Goal: Task Accomplishment & Management: Manage account settings

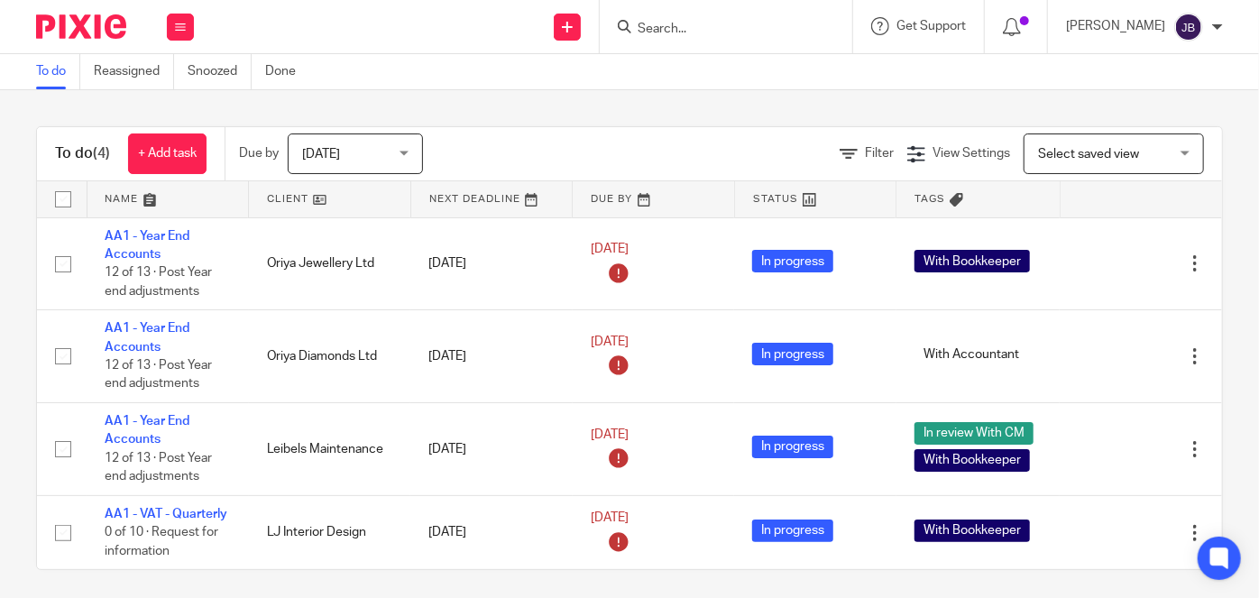
click at [764, 44] on div at bounding box center [726, 26] width 253 height 53
click at [743, 31] on input "Search" at bounding box center [717, 30] width 162 height 16
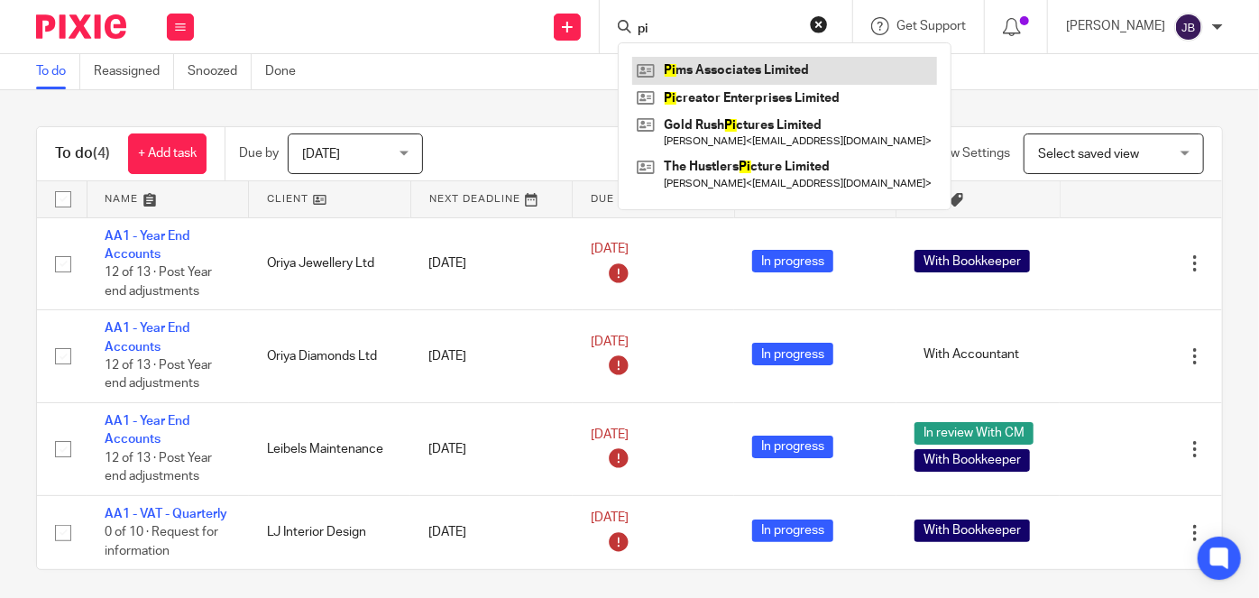
type input "pi"
click at [789, 75] on link at bounding box center [784, 70] width 305 height 27
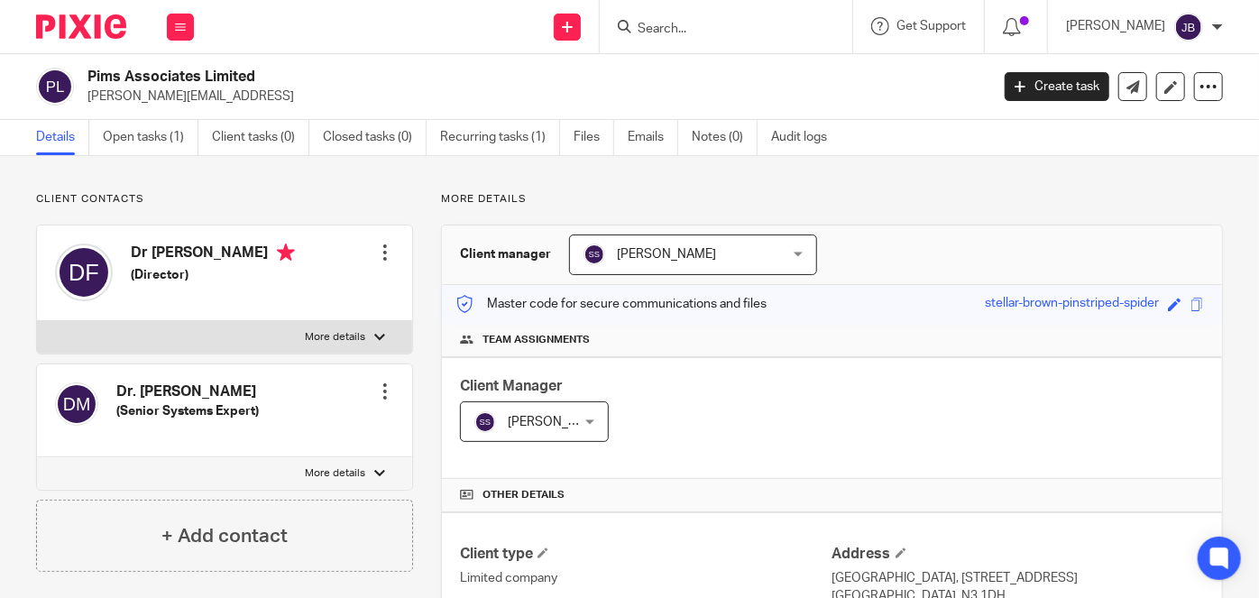
click at [768, 251] on div "Shantha Sharma Shantha Sharma" at bounding box center [693, 255] width 248 height 41
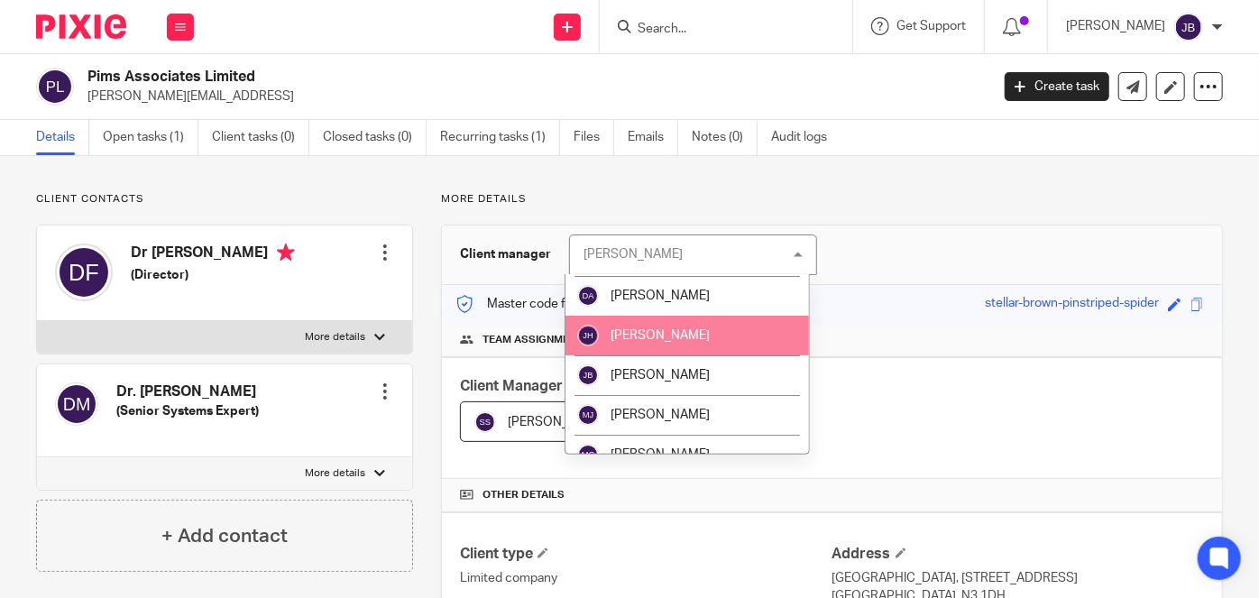
scroll to position [245, 0]
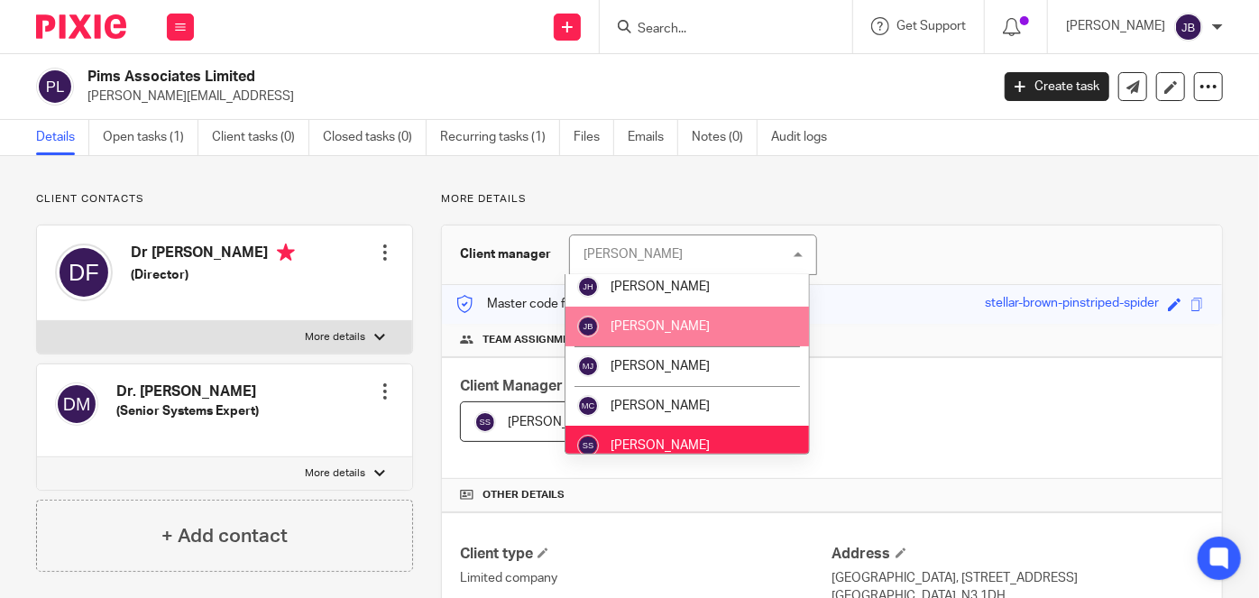
click at [659, 318] on li "[PERSON_NAME]" at bounding box center [688, 327] width 244 height 40
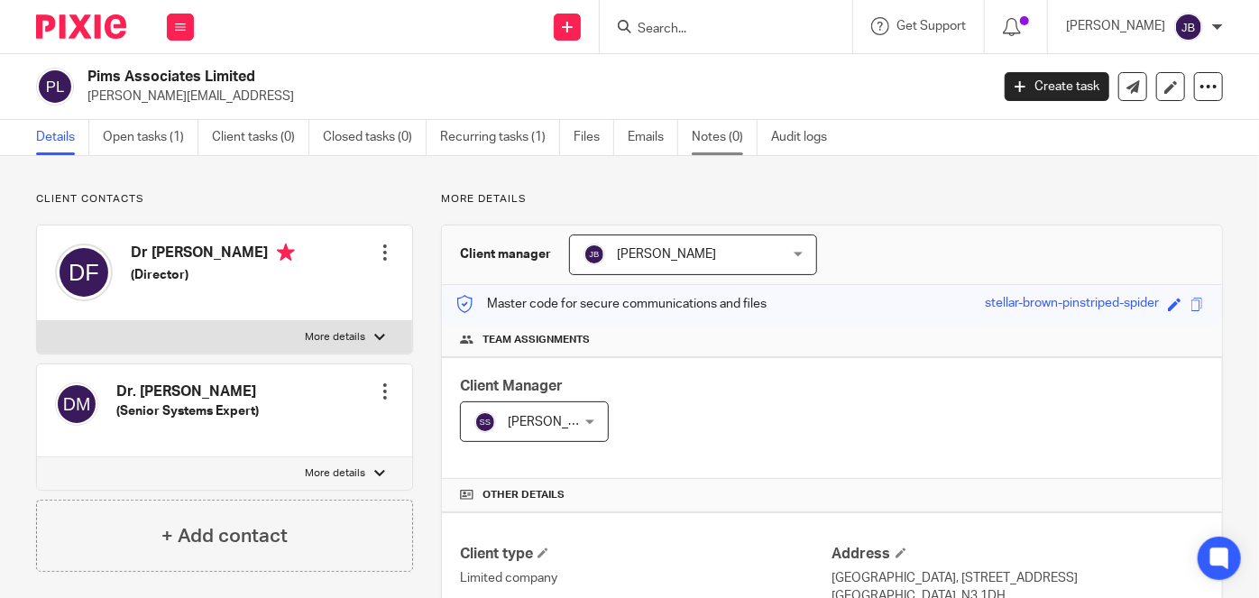
click at [704, 133] on link "Notes (0)" at bounding box center [725, 137] width 66 height 35
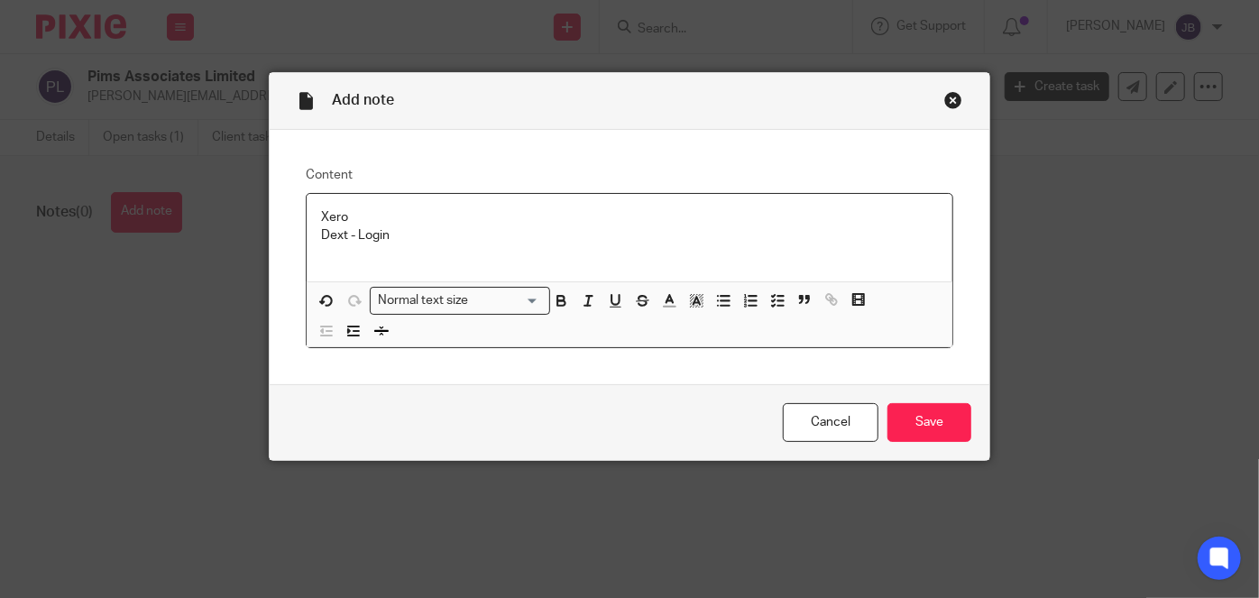
click at [419, 255] on div "Xero Dext - Login" at bounding box center [630, 238] width 646 height 88
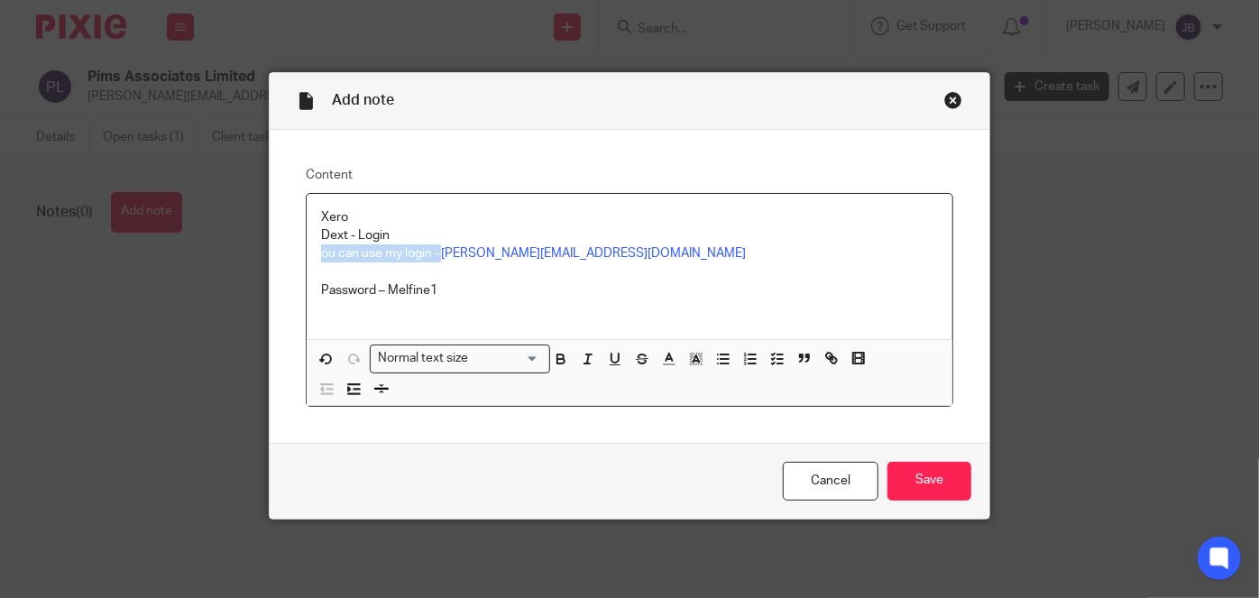
drag, startPoint x: 433, startPoint y: 254, endPoint x: 308, endPoint y: 253, distance: 125.4
click at [308, 253] on div "Xero Dext - Login ou can use my login – moishe@melinkefine.com Password – Melfi…" at bounding box center [630, 267] width 646 height 146
click at [312, 290] on div "Xero Dext - Login moishe@melinkefine.com Password – Melfine1" at bounding box center [630, 267] width 646 height 146
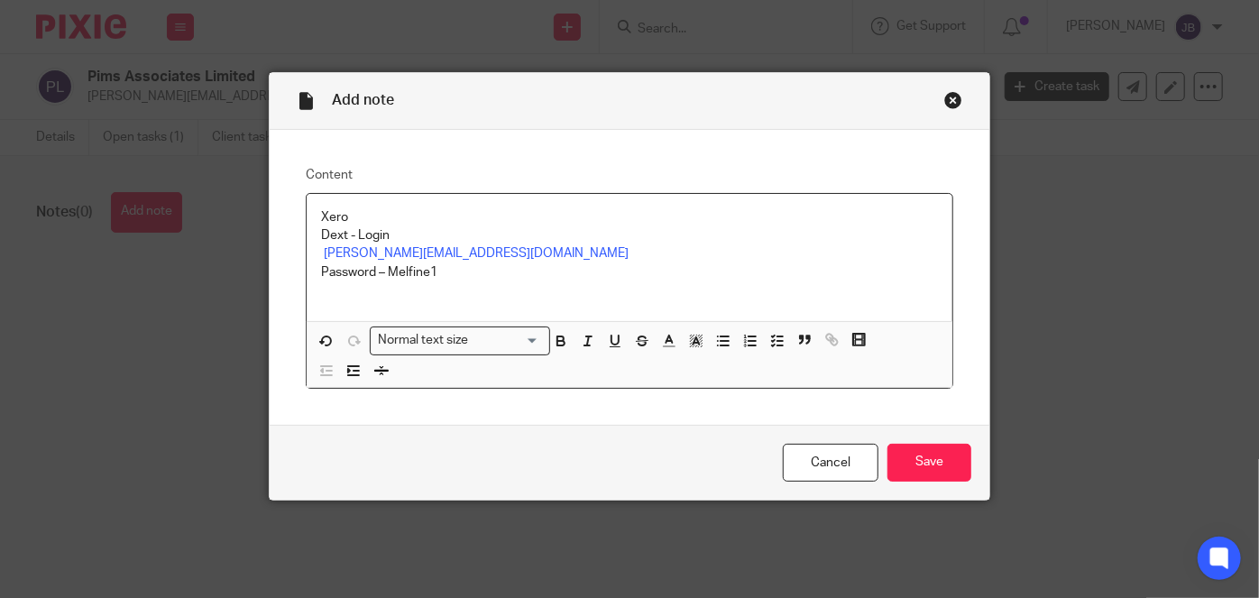
click at [539, 284] on p at bounding box center [629, 290] width 617 height 18
drag, startPoint x: 0, startPoint y: 458, endPoint x: 209, endPoint y: 417, distance: 213.4
click at [2, 456] on div "Add note Content Xero Dext - Login moishe@melinkefine.com Password – Melfine1 N…" at bounding box center [629, 299] width 1259 height 598
click at [553, 282] on p at bounding box center [629, 290] width 617 height 18
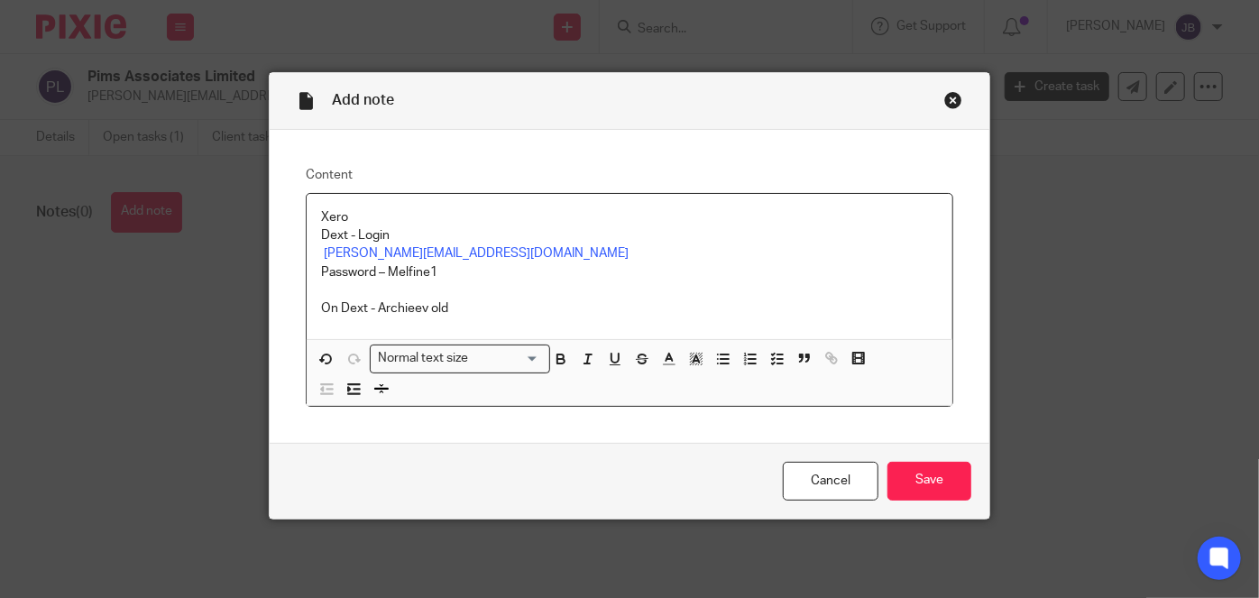
click at [406, 311] on p "On Dext - Archieev old" at bounding box center [629, 309] width 617 height 18
click at [452, 309] on p "On Dext - Achieve old" at bounding box center [629, 309] width 617 height 18
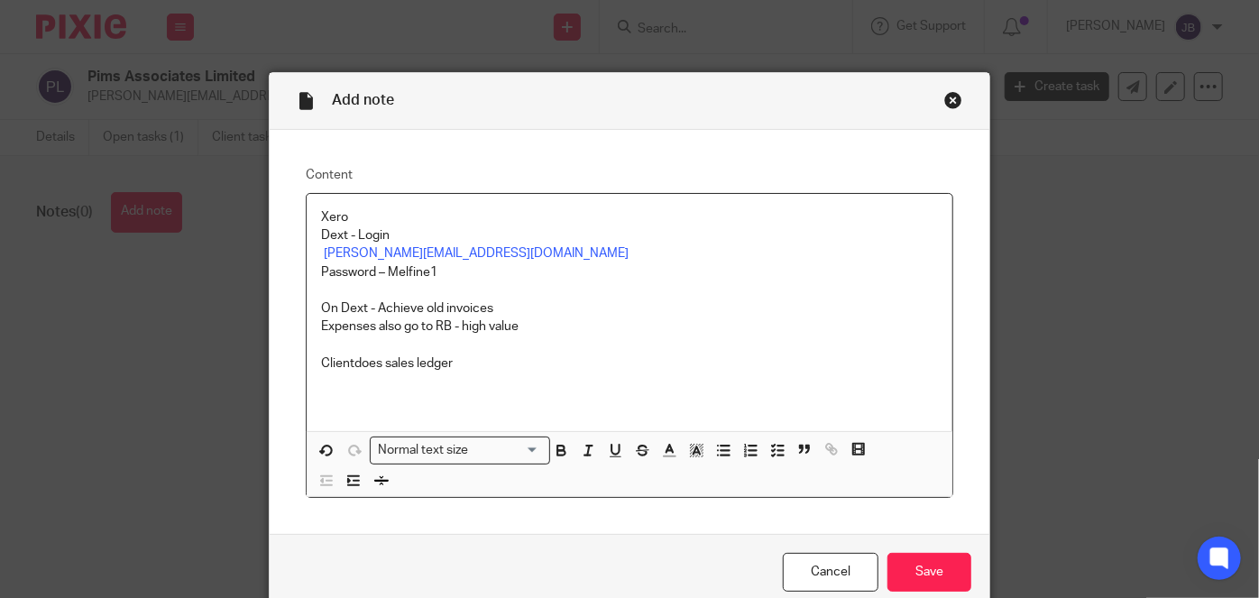
click at [346, 363] on p "Clientdoes sales ledger" at bounding box center [629, 364] width 617 height 18
click at [472, 375] on p at bounding box center [629, 382] width 617 height 18
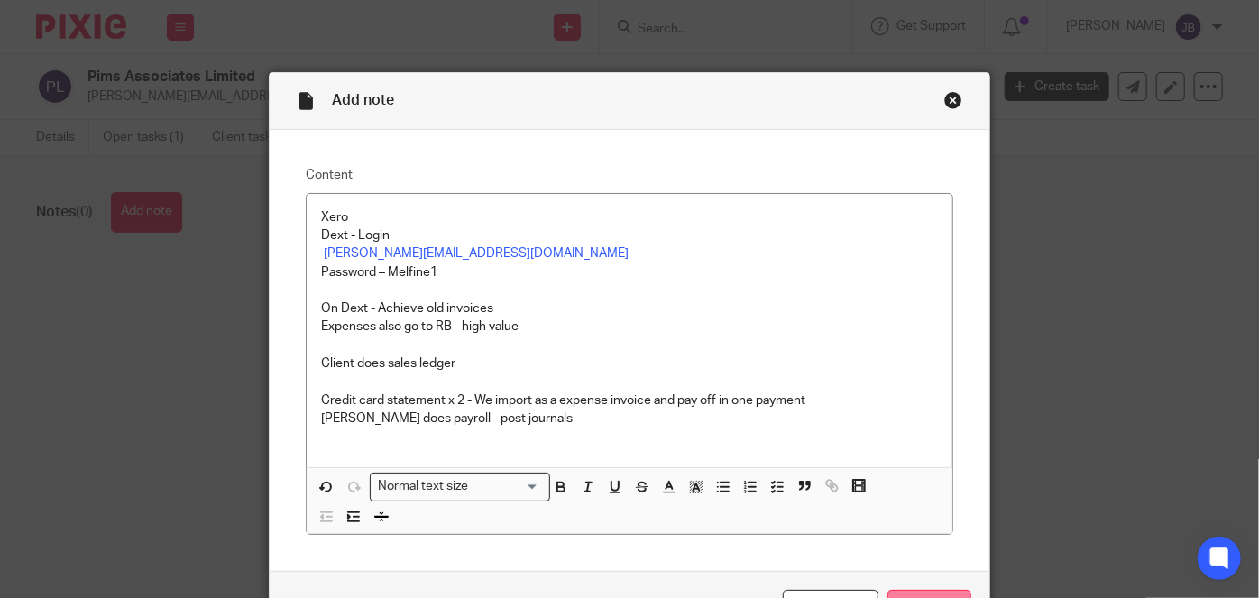
click at [933, 590] on input "Save" at bounding box center [930, 609] width 84 height 39
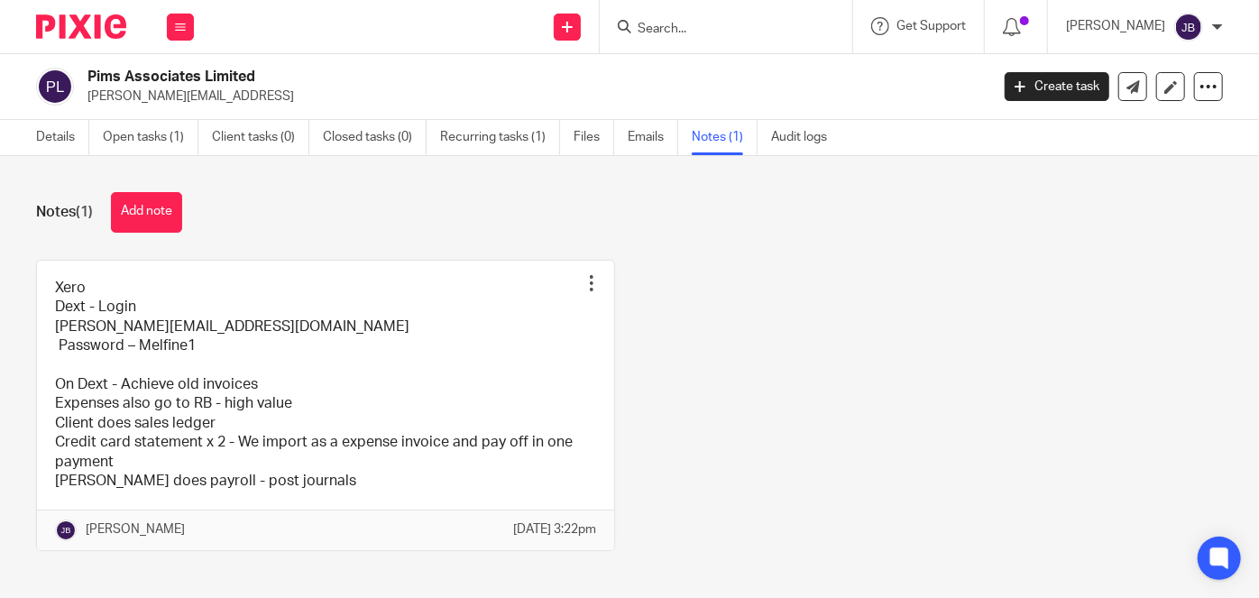
scroll to position [33, 0]
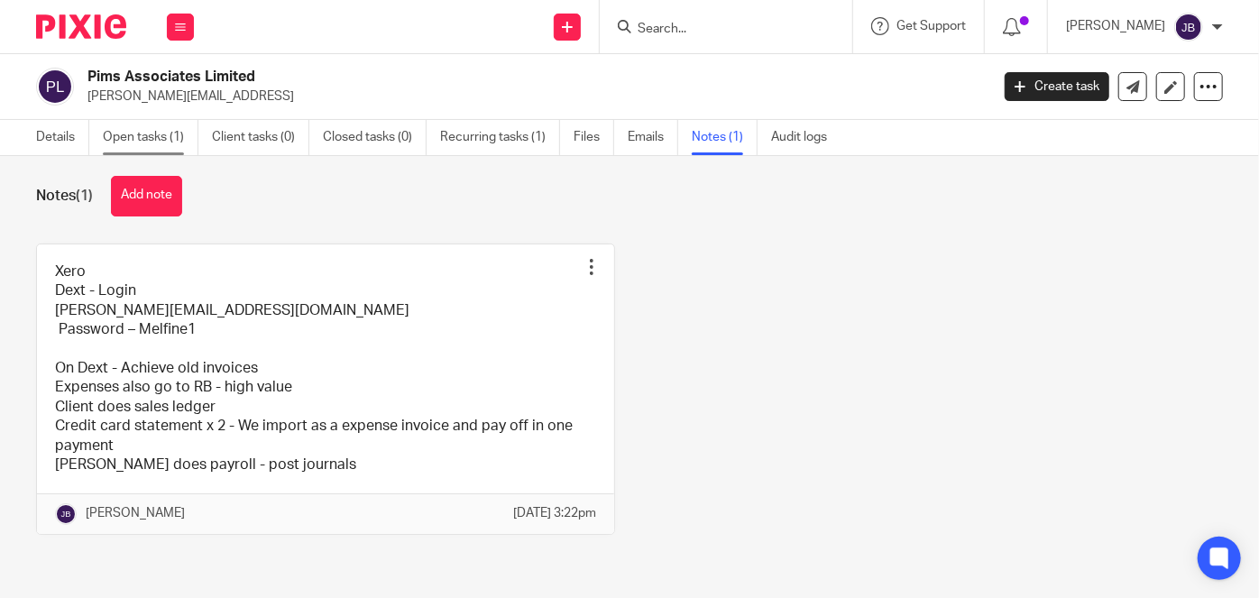
click at [160, 137] on link "Open tasks (1)" at bounding box center [151, 137] width 96 height 35
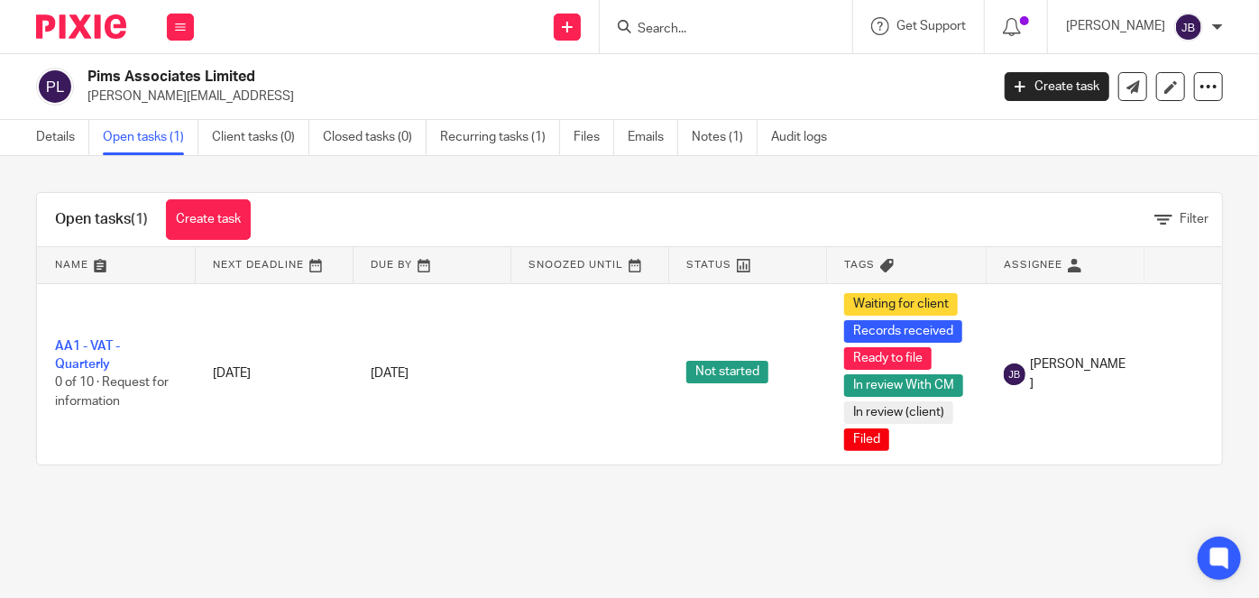
click at [32, 145] on div "Details Open tasks (1) Client tasks (0) Closed tasks (0) Recurring tasks (1) Fi…" at bounding box center [436, 137] width 872 height 35
click at [53, 140] on link "Details" at bounding box center [62, 137] width 53 height 35
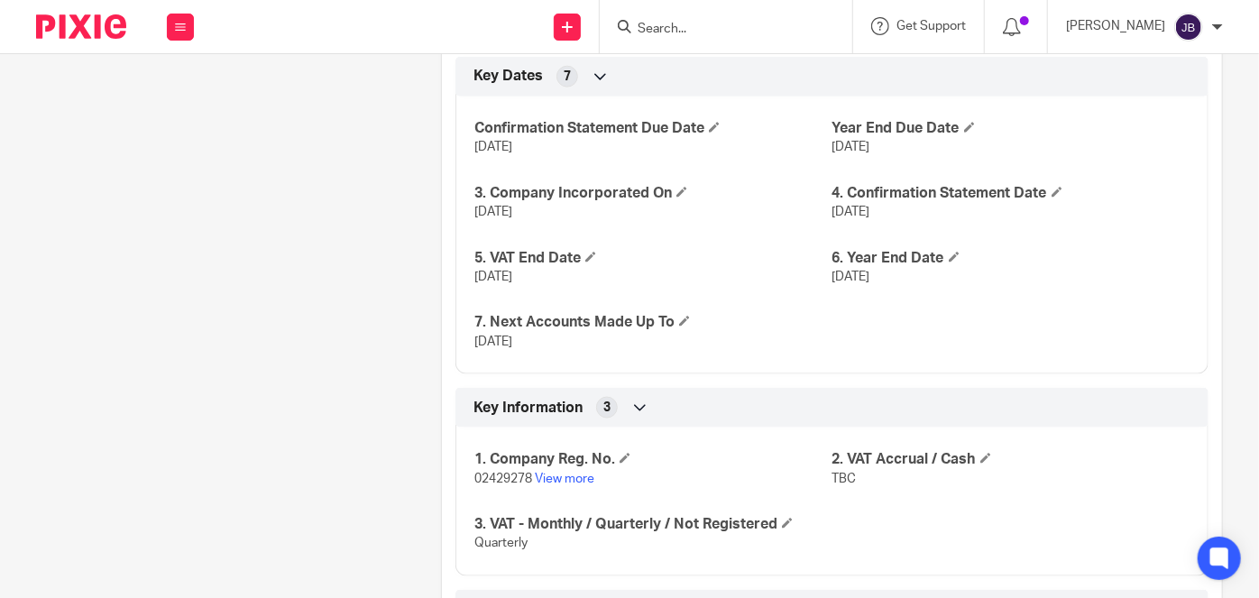
scroll to position [1148, 0]
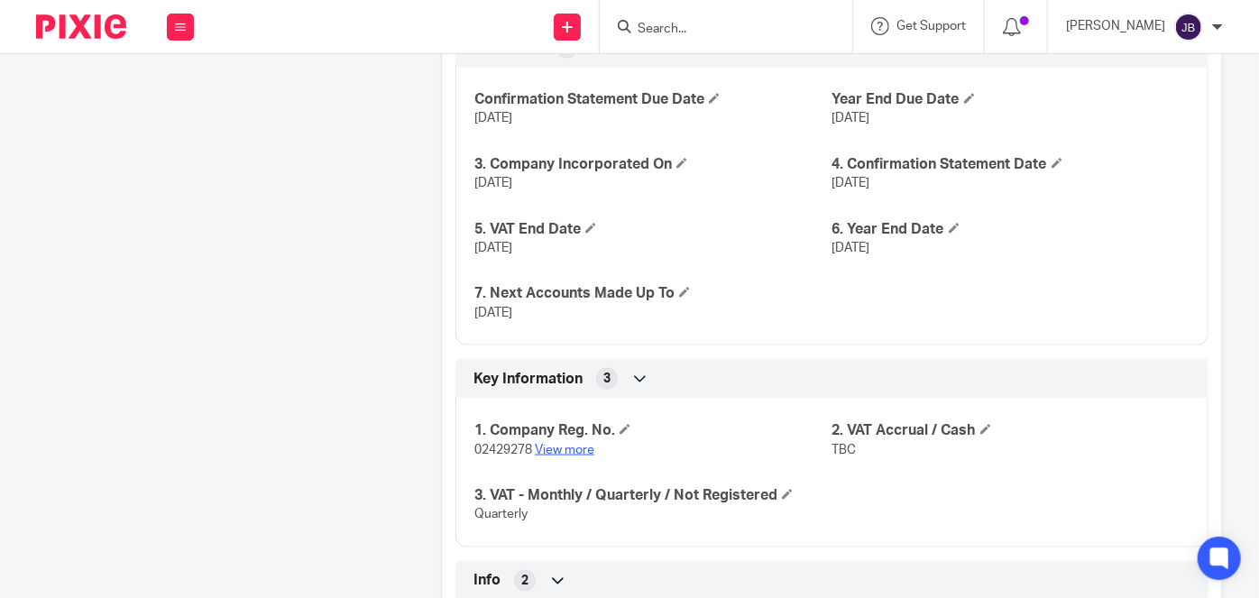
click at [574, 444] on link "View more" at bounding box center [565, 450] width 60 height 13
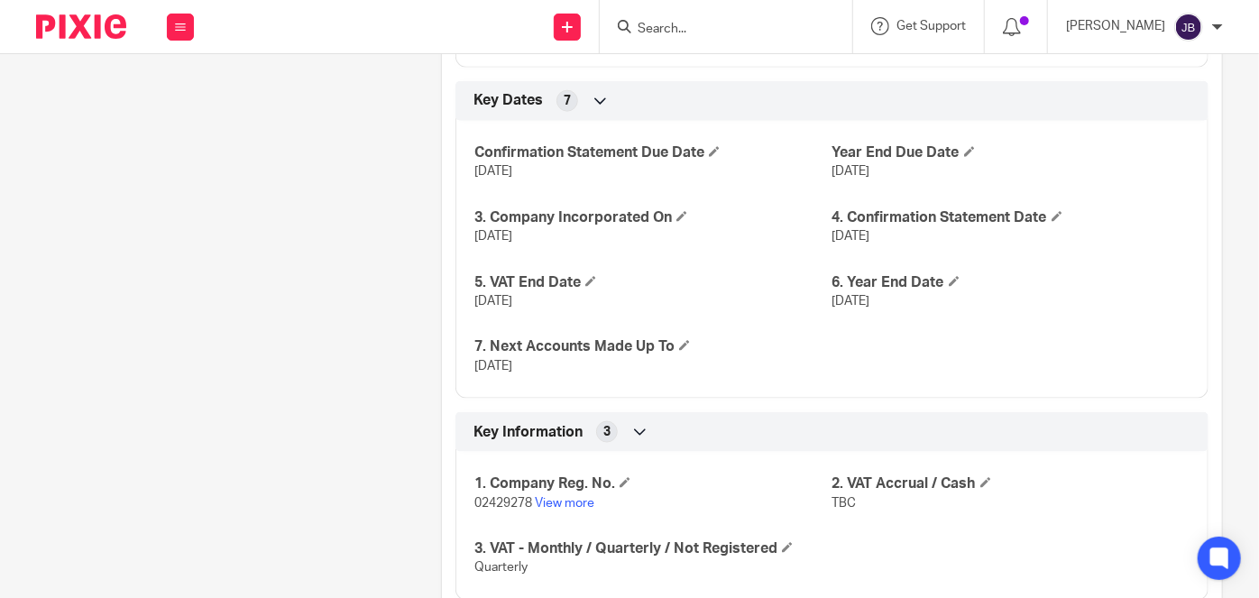
scroll to position [1065, 0]
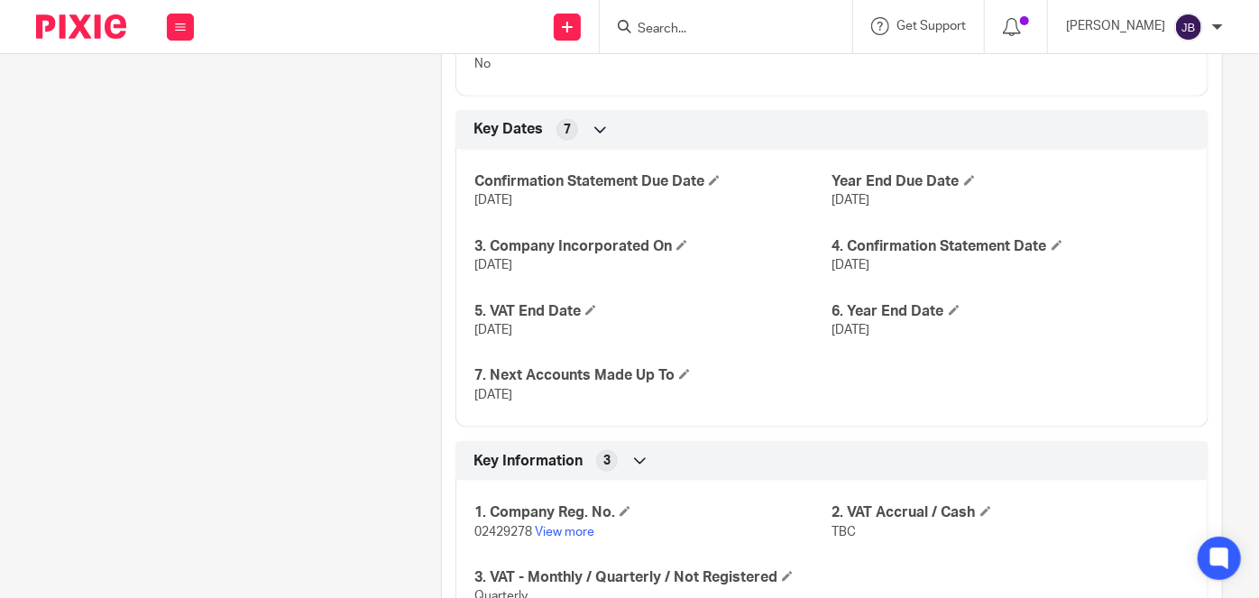
click at [704, 41] on div at bounding box center [726, 26] width 253 height 53
click at [757, 25] on input "Search" at bounding box center [717, 30] width 162 height 16
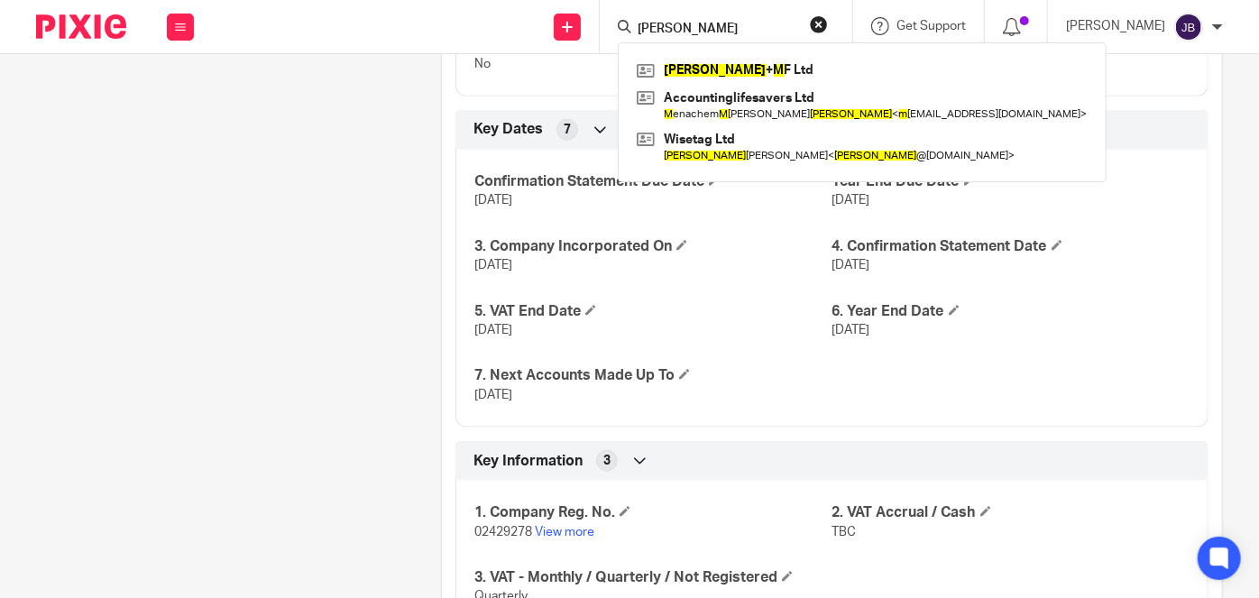
type input "[PERSON_NAME]"
click button "submit" at bounding box center [0, 0] width 0 height 0
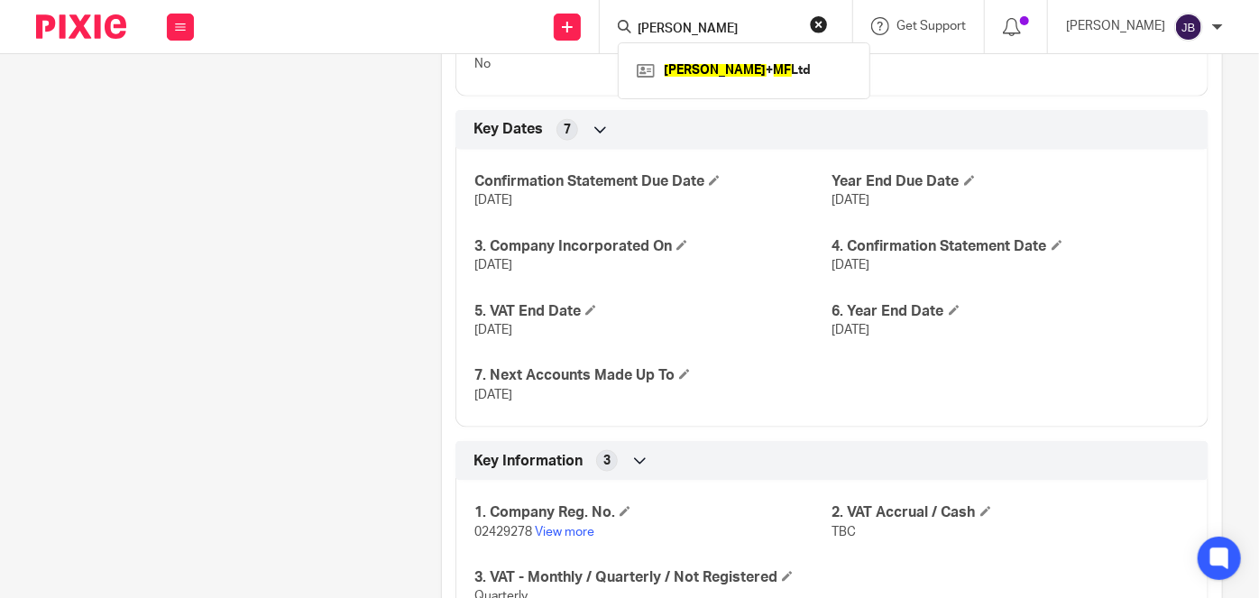
click at [787, 92] on div "[PERSON_NAME] + MF Ltd" at bounding box center [744, 70] width 253 height 56
click at [791, 77] on link at bounding box center [744, 70] width 224 height 27
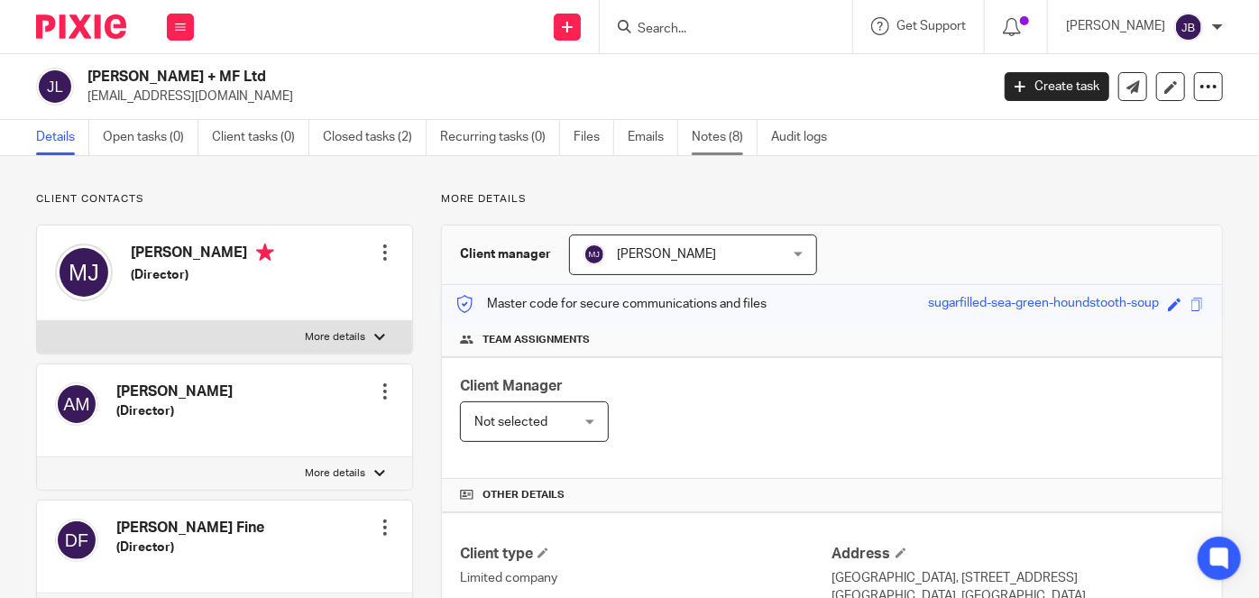
click at [707, 135] on link "Notes (8)" at bounding box center [725, 137] width 66 height 35
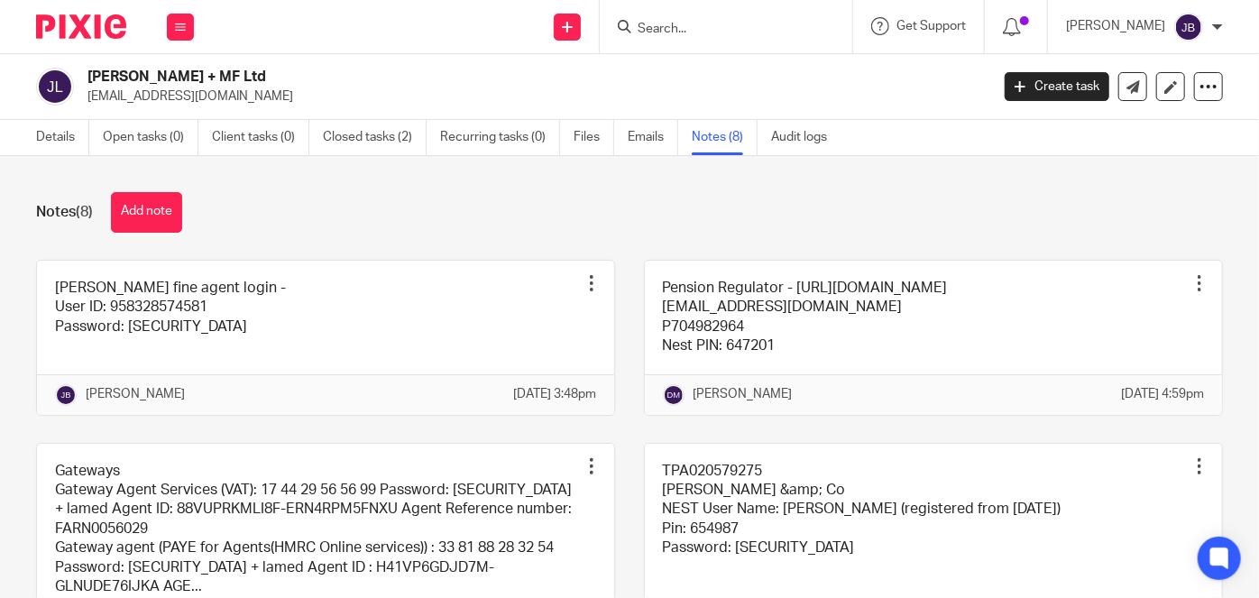
click at [798, 23] on input "Search" at bounding box center [717, 30] width 162 height 16
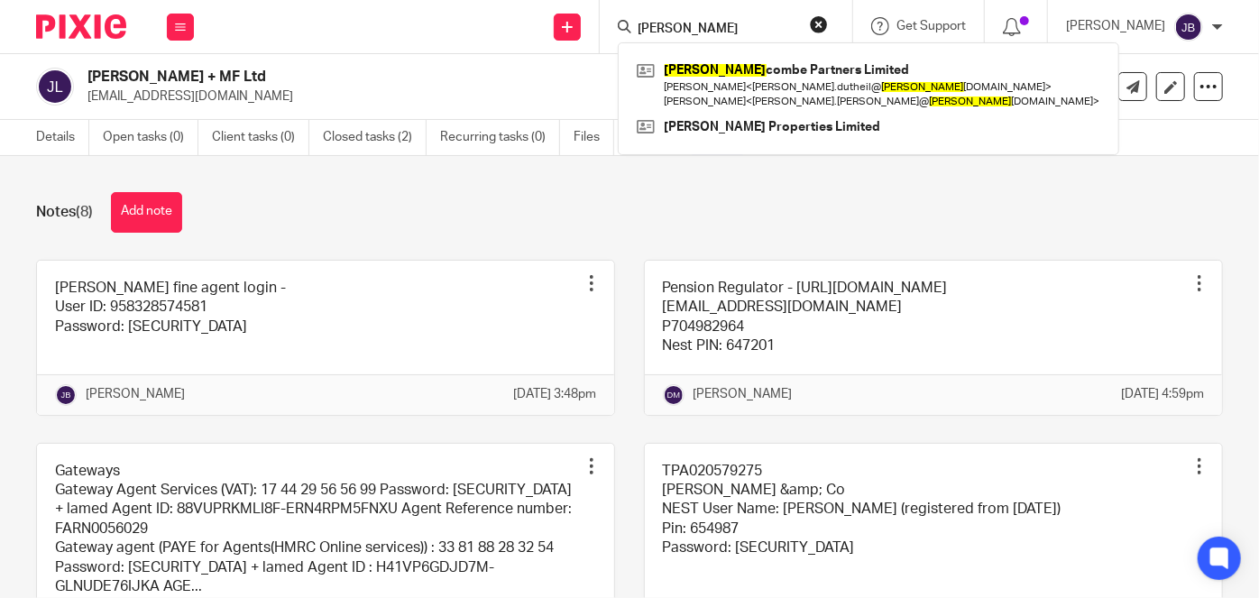
click button "submit" at bounding box center [0, 0] width 0 height 0
drag, startPoint x: 769, startPoint y: 18, endPoint x: 696, endPoint y: 22, distance: 72.3
click at [694, 17] on div "[PERSON_NAME]" at bounding box center [723, 26] width 210 height 23
click at [745, 34] on input "[PERSON_NAME]" at bounding box center [717, 30] width 162 height 16
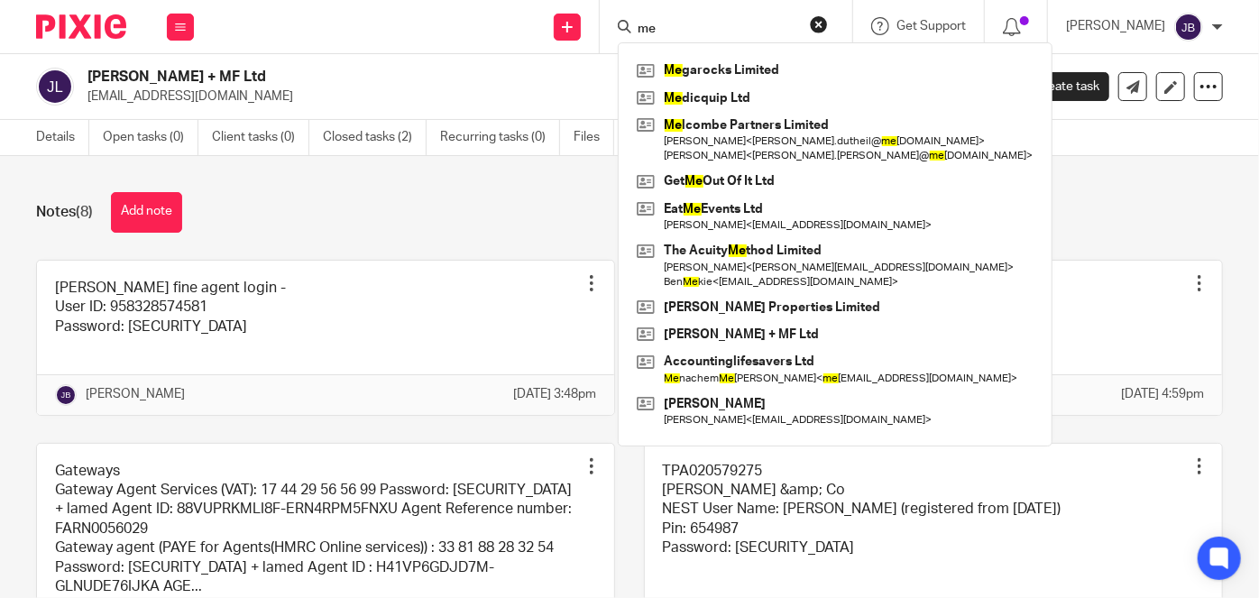
type input "m"
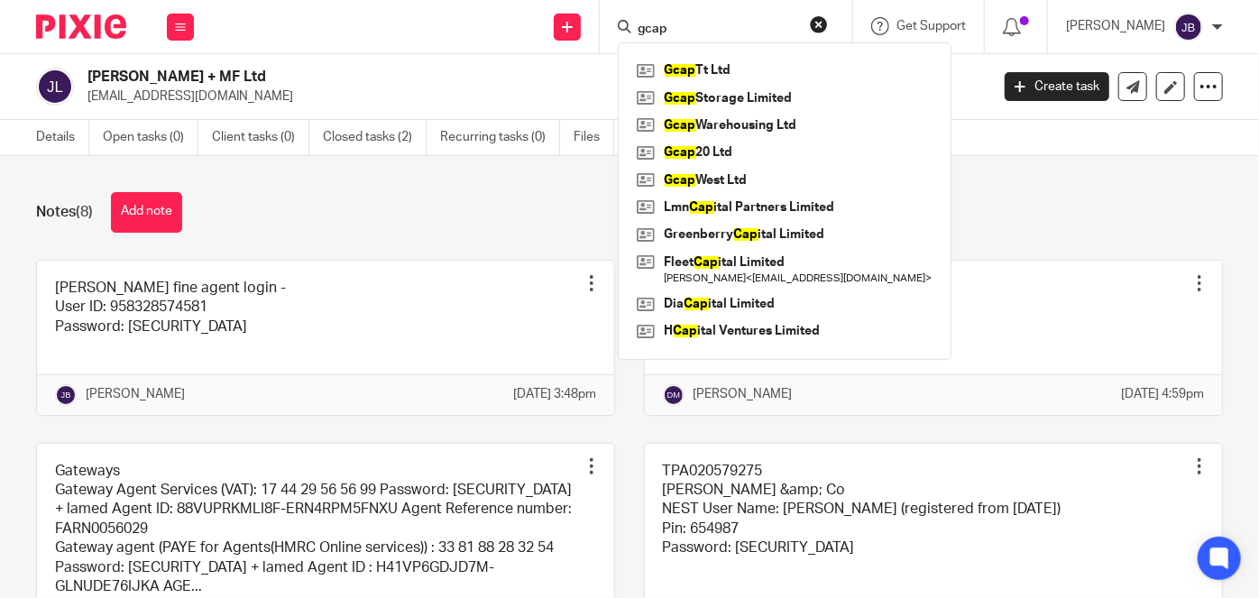
type input "gcap"
